Goal: Task Accomplishment & Management: Use online tool/utility

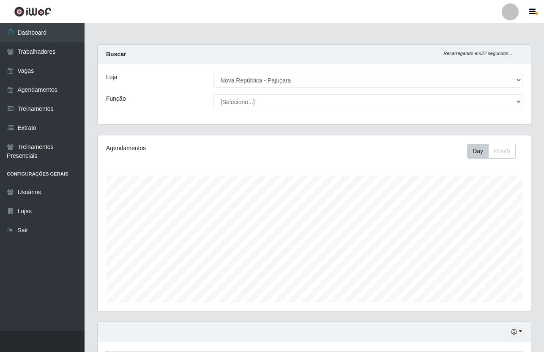
select select "65"
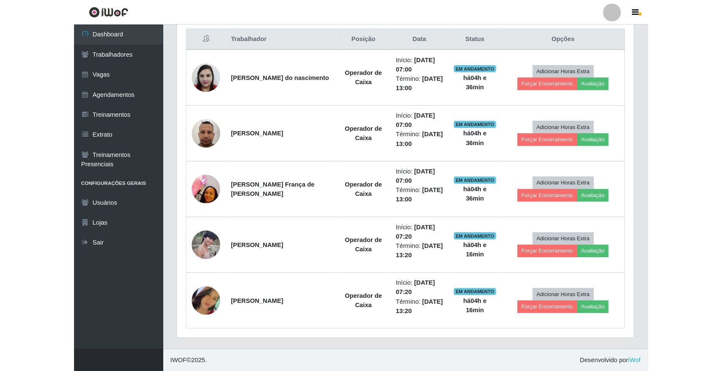
scroll to position [176, 609]
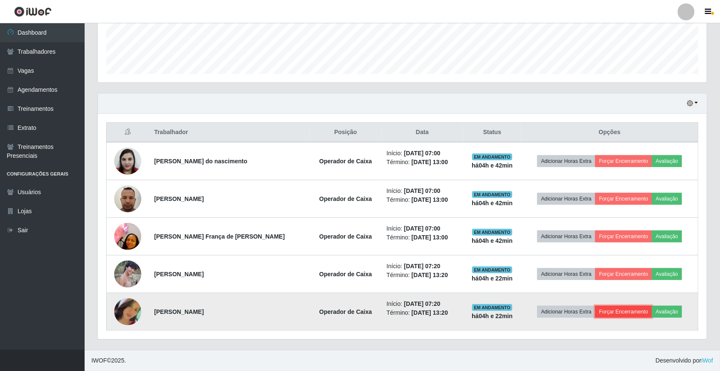
click at [544, 314] on button "Forçar Encerramento" at bounding box center [623, 312] width 57 height 12
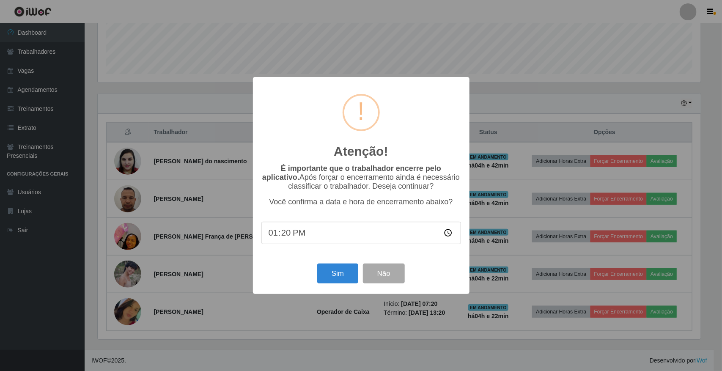
click at [321, 234] on input "13:20" at bounding box center [361, 233] width 200 height 22
type input "11:40"
click at [348, 275] on button "Sim" at bounding box center [337, 274] width 41 height 20
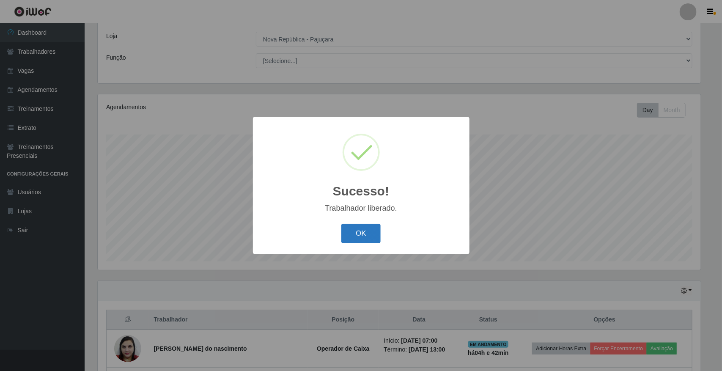
click at [368, 236] on button "OK" at bounding box center [360, 234] width 39 height 20
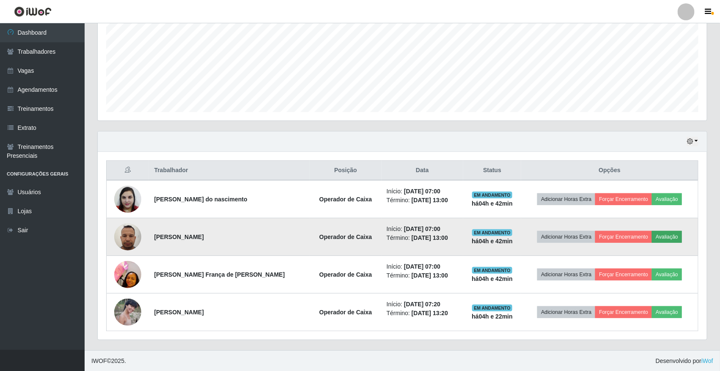
scroll to position [192, 0]
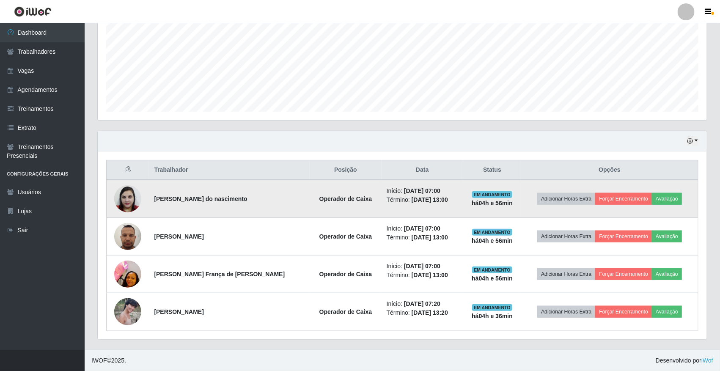
drag, startPoint x: 154, startPoint y: 199, endPoint x: 280, endPoint y: 198, distance: 126.1
click at [280, 198] on td "[PERSON_NAME] do nascimento" at bounding box center [229, 199] width 161 height 38
copy strong "[PERSON_NAME] do nascimento"
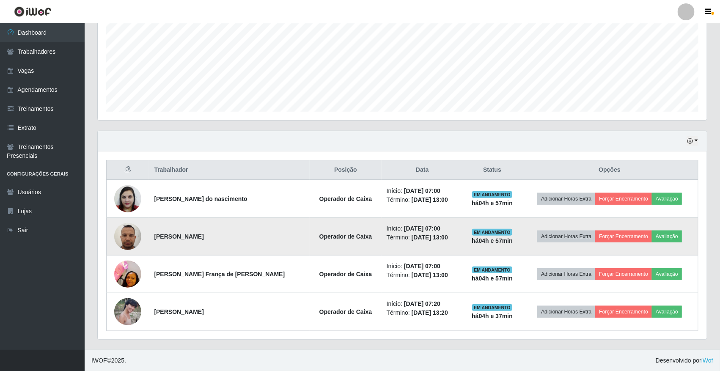
drag, startPoint x: 151, startPoint y: 233, endPoint x: 259, endPoint y: 235, distance: 108.7
click at [259, 235] on td "[PERSON_NAME]" at bounding box center [229, 237] width 161 height 38
copy strong "[PERSON_NAME]"
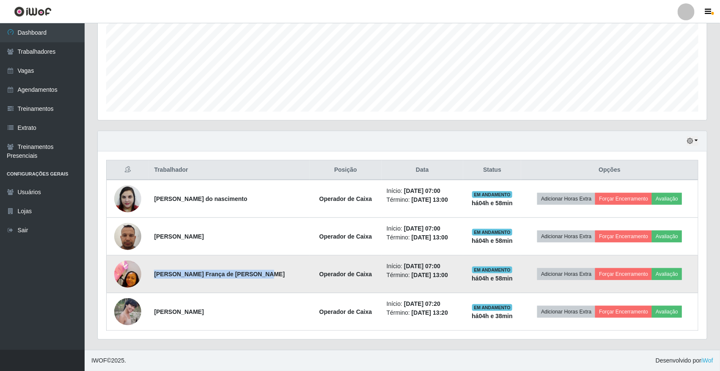
drag, startPoint x: 151, startPoint y: 273, endPoint x: 288, endPoint y: 277, distance: 136.7
click at [288, 277] on td "[PERSON_NAME] França de [PERSON_NAME]" at bounding box center [229, 274] width 161 height 38
copy strong "[PERSON_NAME] França de [PERSON_NAME]"
